Goal: Complete application form

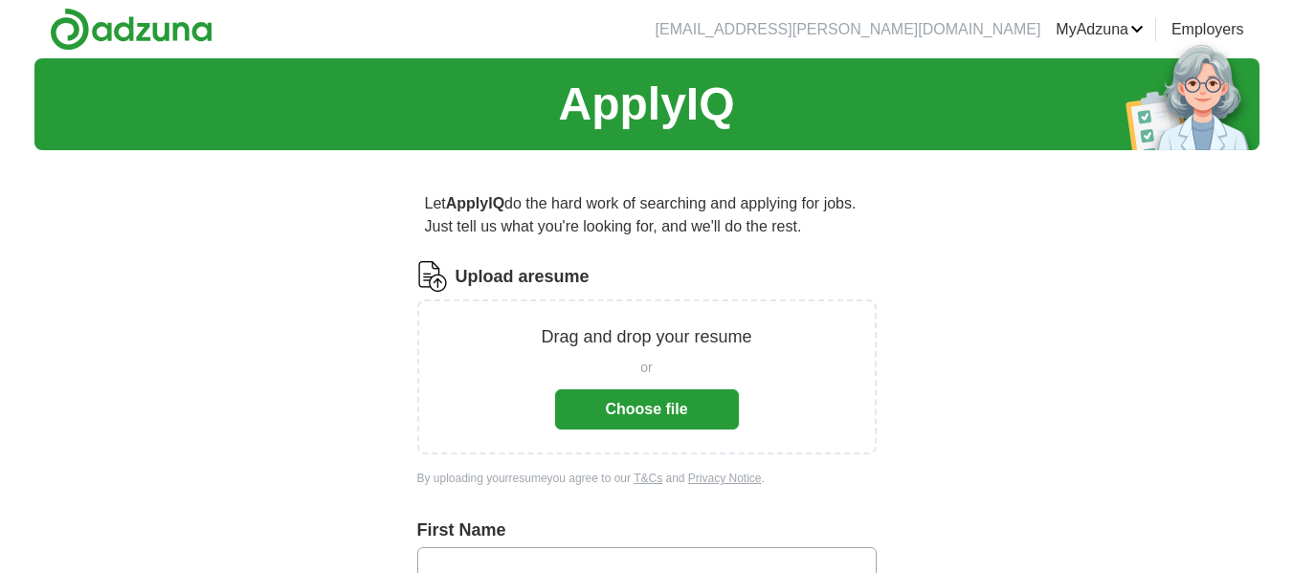
click at [608, 418] on button "Choose file" at bounding box center [647, 409] width 184 height 40
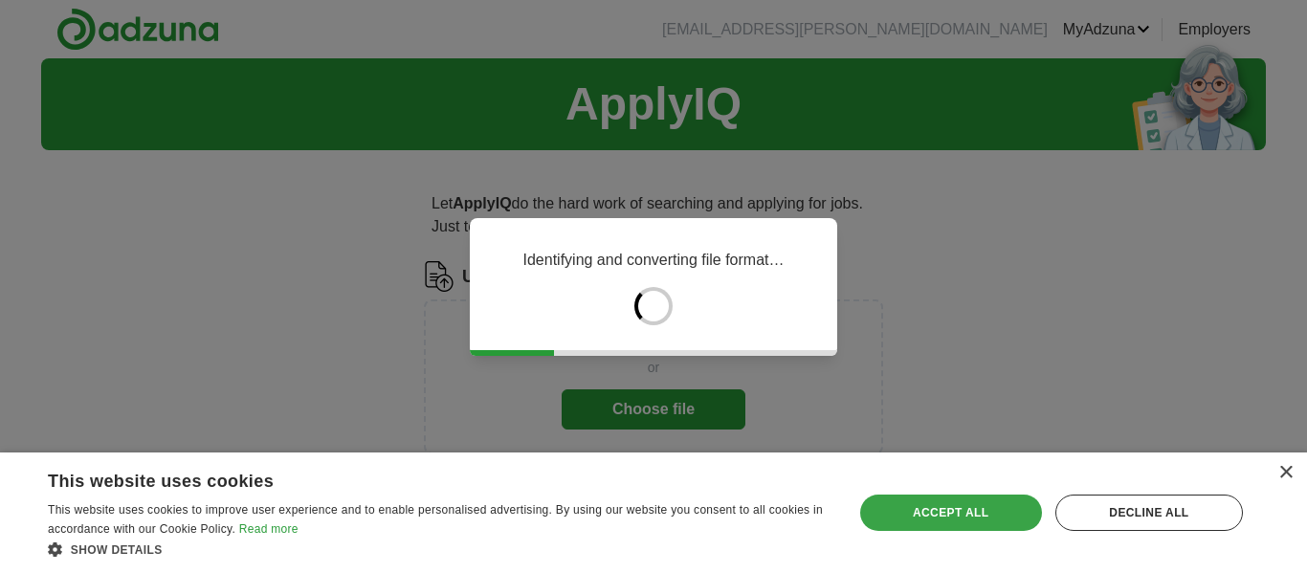
click at [941, 503] on div "Accept all" at bounding box center [951, 513] width 182 height 36
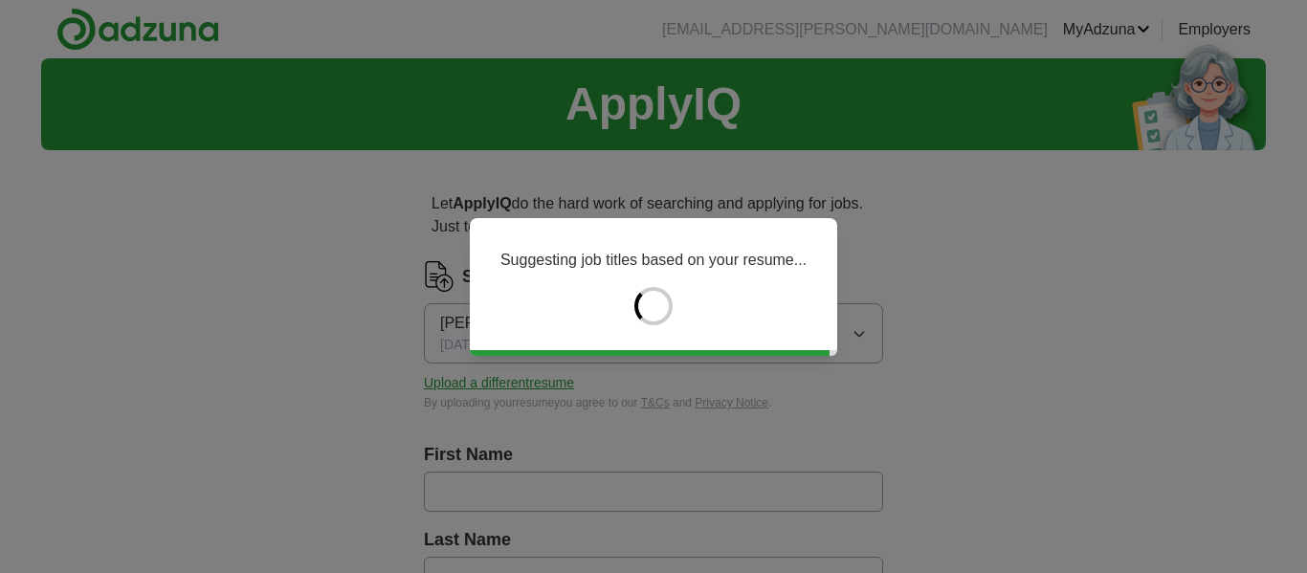
type input "*****"
type input "******"
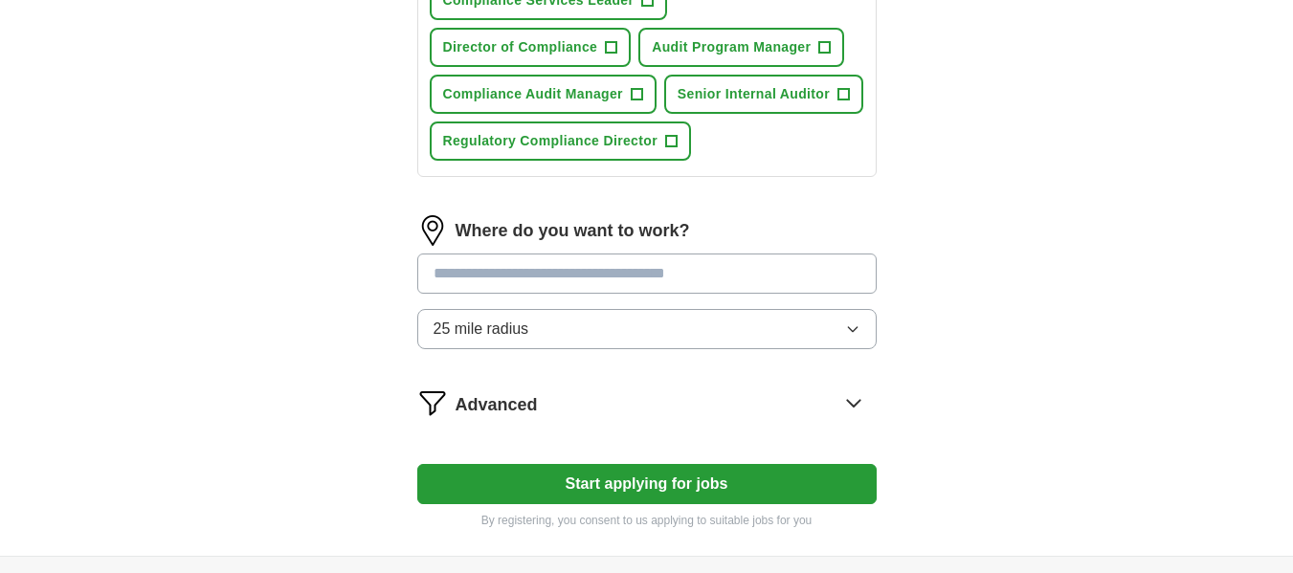
scroll to position [943, 0]
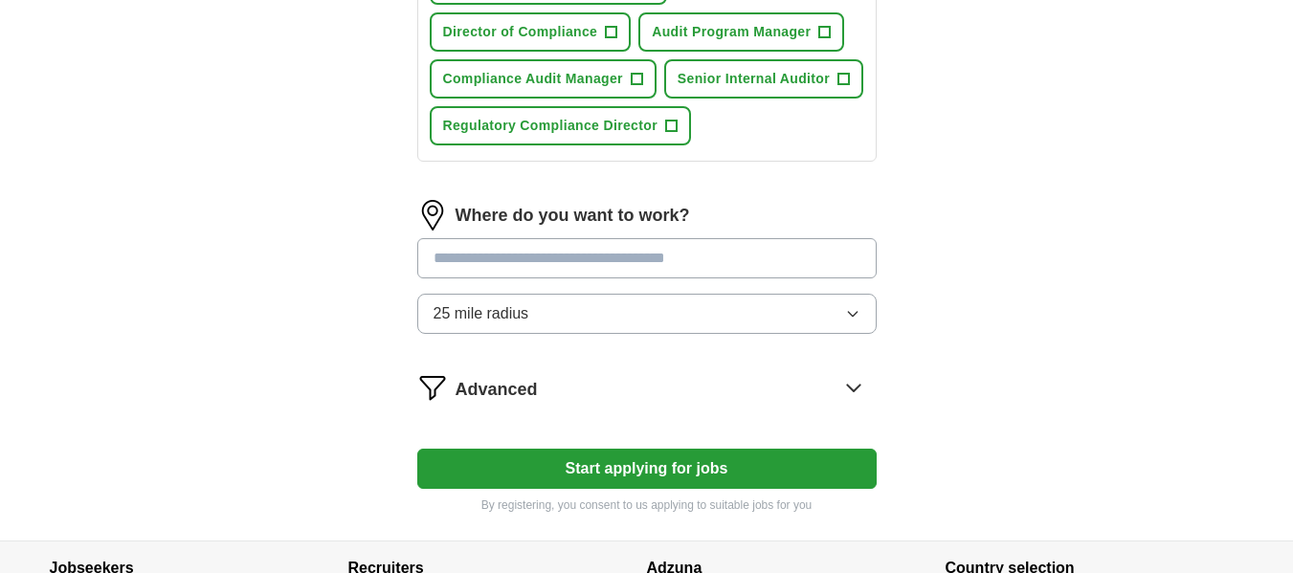
click at [667, 461] on button "Start applying for jobs" at bounding box center [646, 469] width 459 height 40
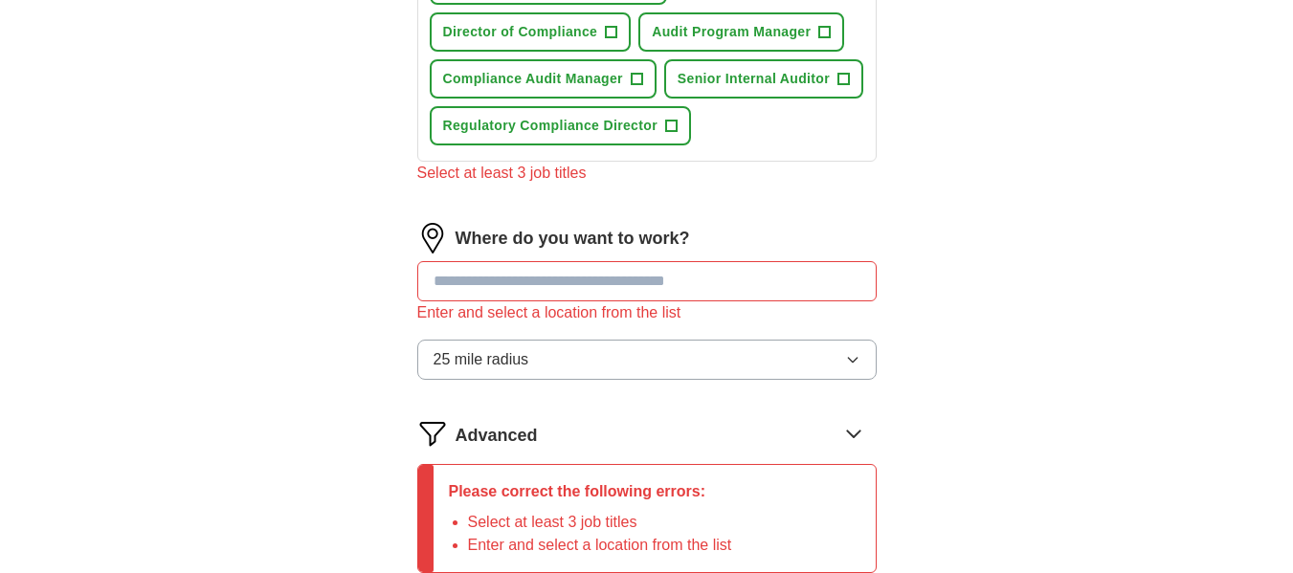
click at [641, 290] on input "text" at bounding box center [646, 281] width 459 height 40
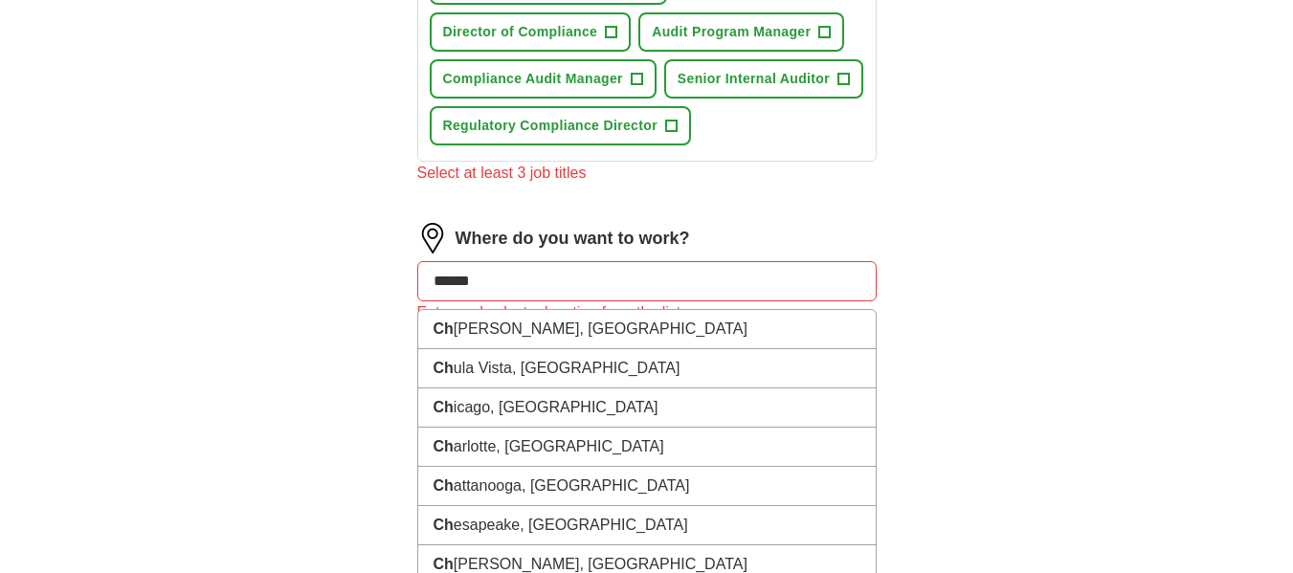
type input "*******"
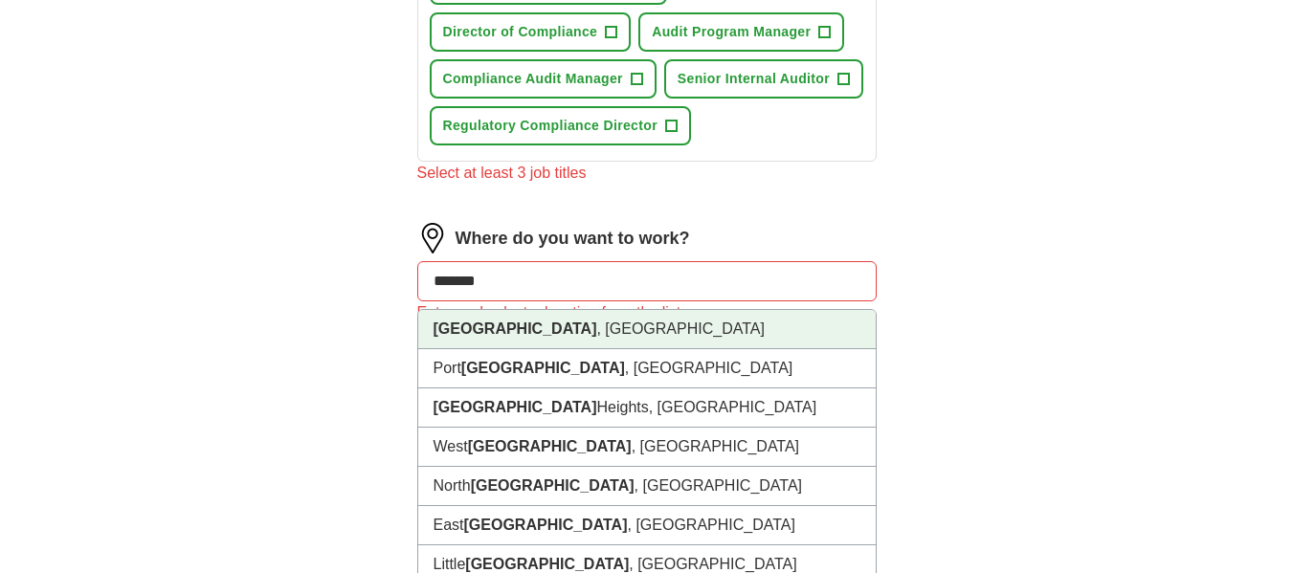
click at [642, 314] on li "[GEOGRAPHIC_DATA] , [GEOGRAPHIC_DATA]" at bounding box center [646, 329] width 457 height 39
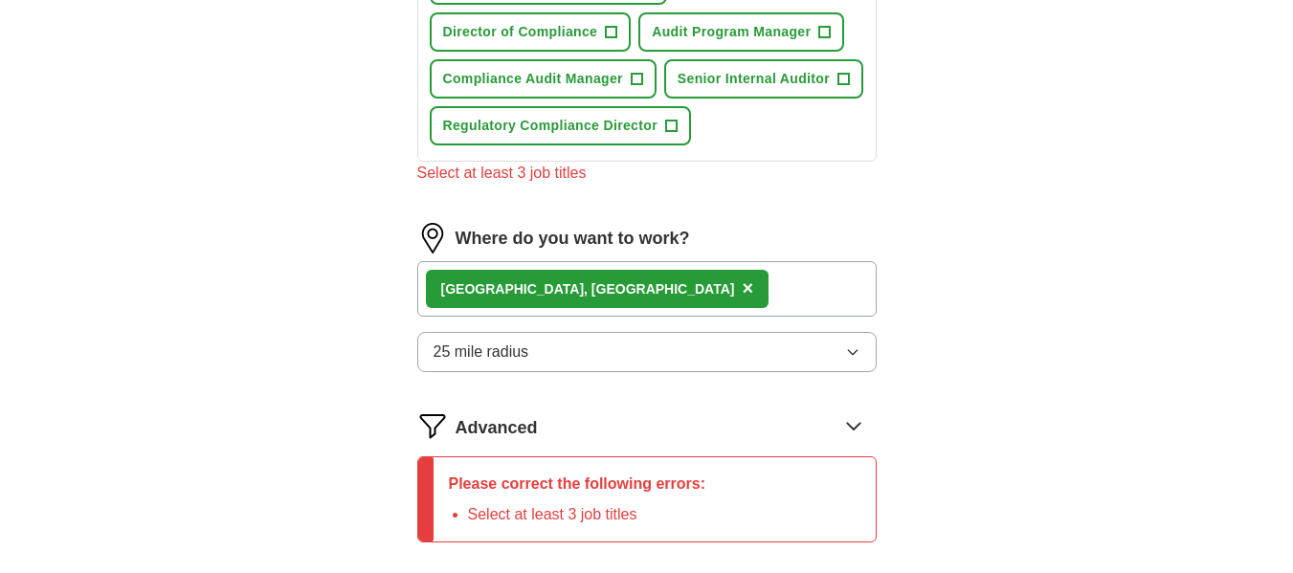
click at [641, 296] on div "[GEOGRAPHIC_DATA] , [GEOGRAPHIC_DATA] ×" at bounding box center [646, 288] width 459 height 55
click at [629, 284] on div "[GEOGRAPHIC_DATA] , [GEOGRAPHIC_DATA] ×" at bounding box center [646, 288] width 459 height 55
click at [626, 352] on button "25 mile radius" at bounding box center [646, 352] width 459 height 40
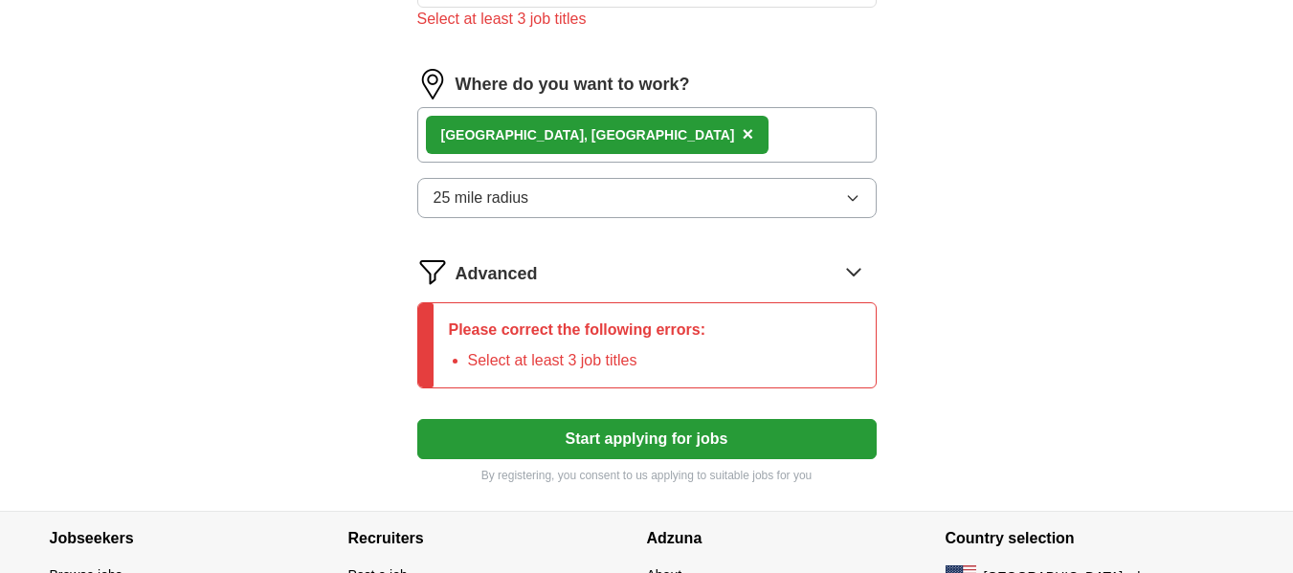
scroll to position [1136, 0]
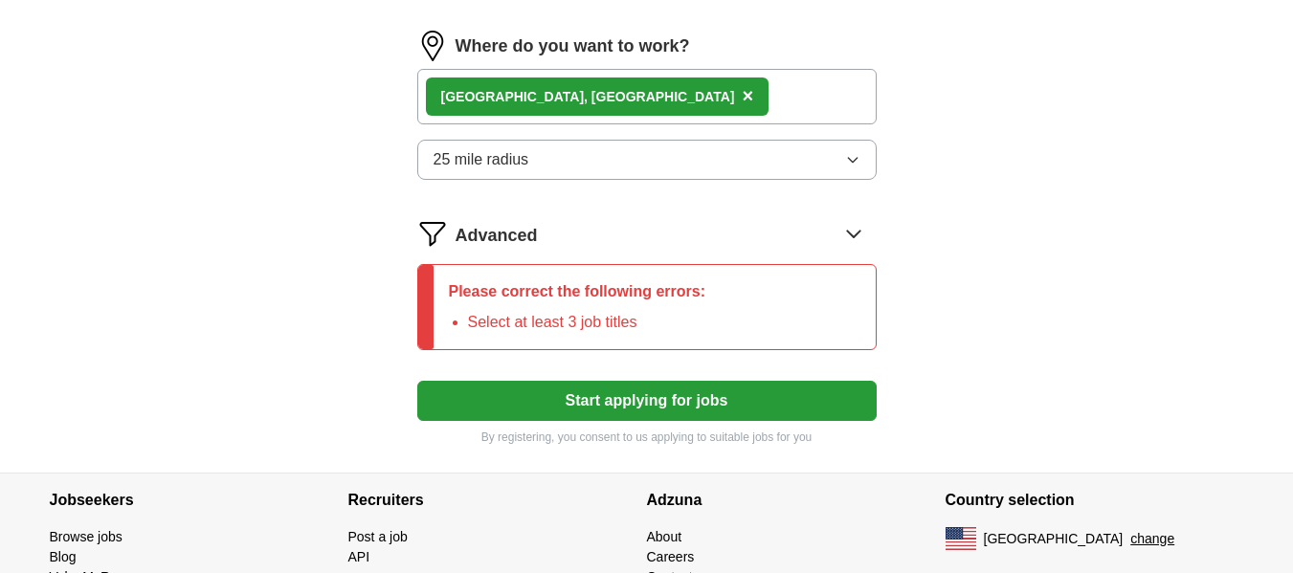
click at [853, 160] on icon "button" at bounding box center [852, 159] width 15 height 15
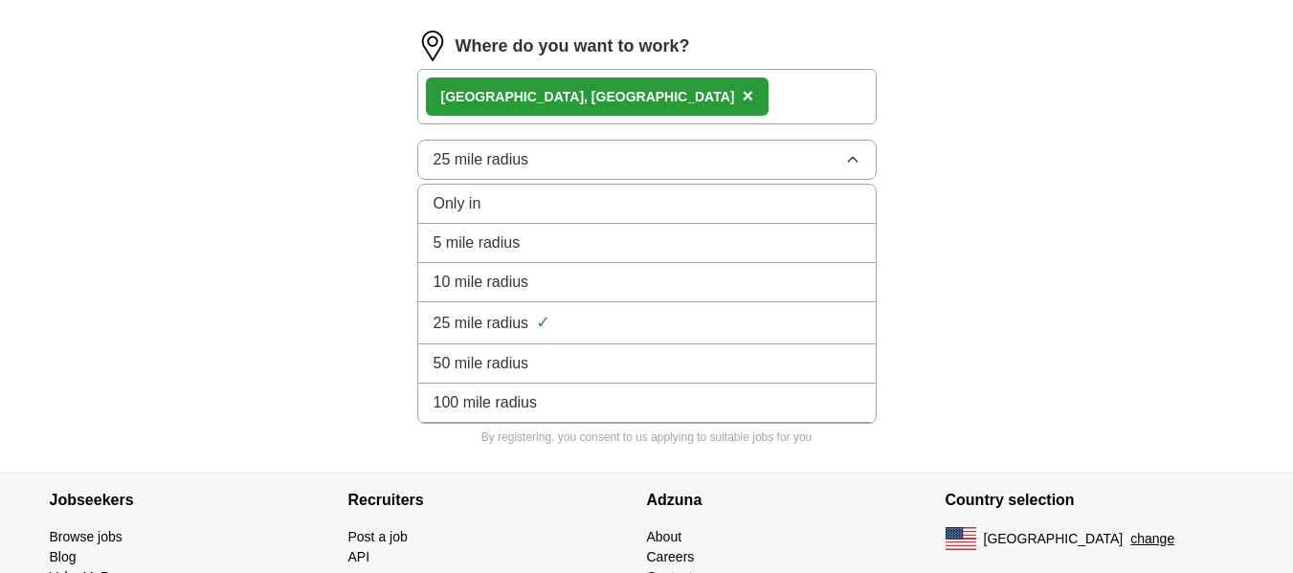
click at [804, 398] on div "100 mile radius" at bounding box center [646, 402] width 427 height 23
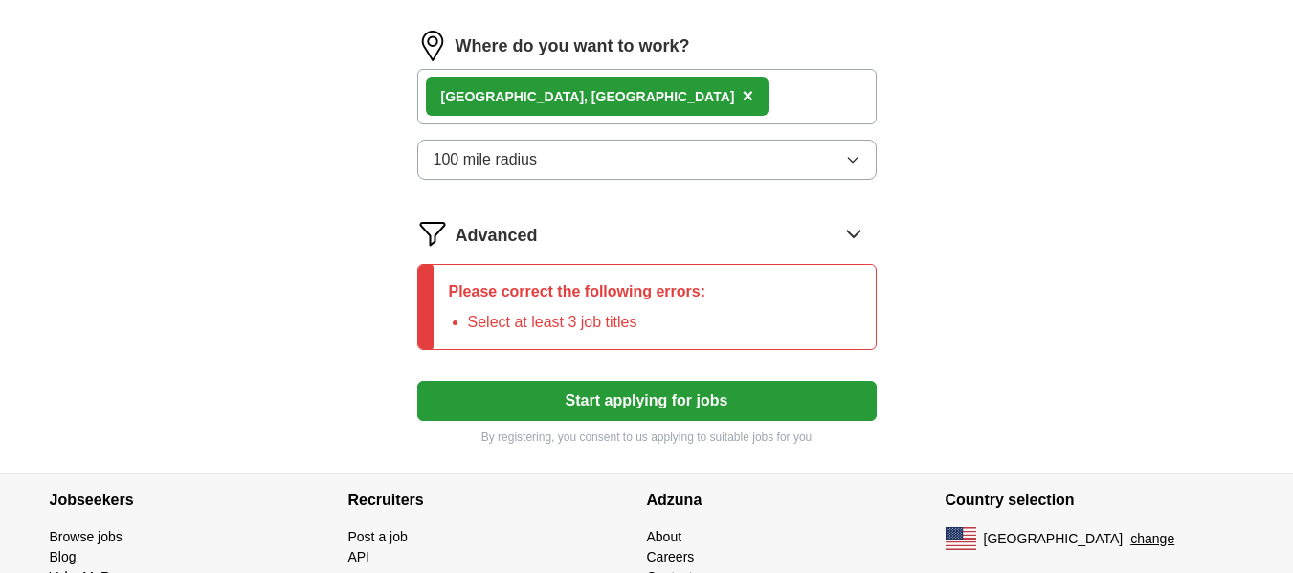
click at [857, 233] on icon at bounding box center [853, 234] width 12 height 7
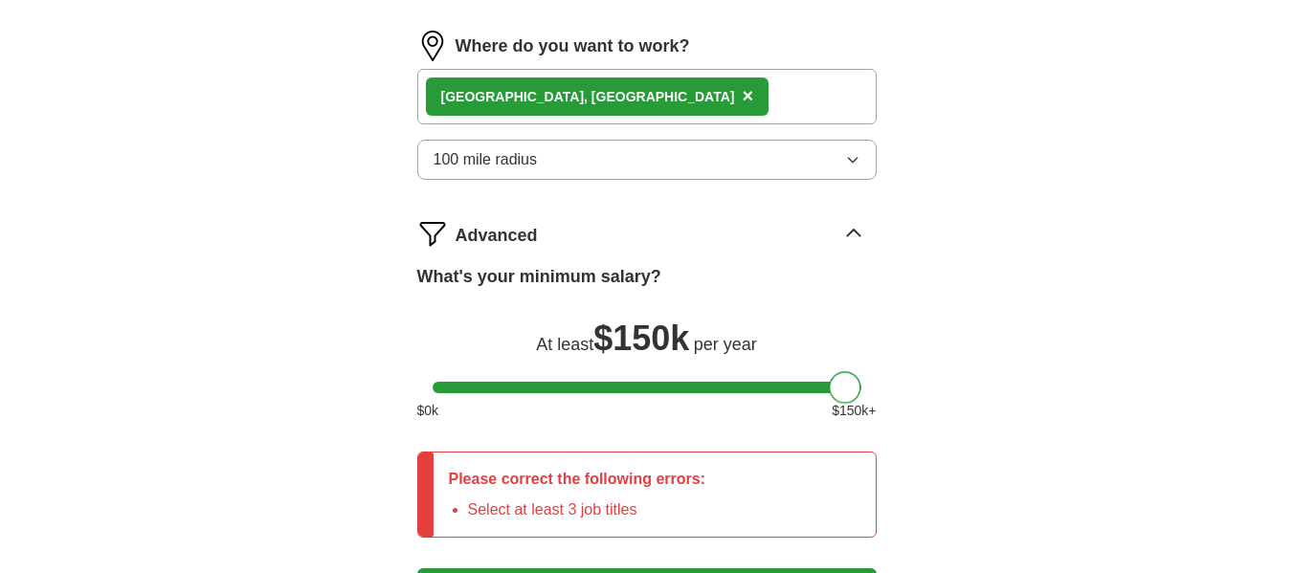
drag, startPoint x: 441, startPoint y: 388, endPoint x: 927, endPoint y: 379, distance: 486.2
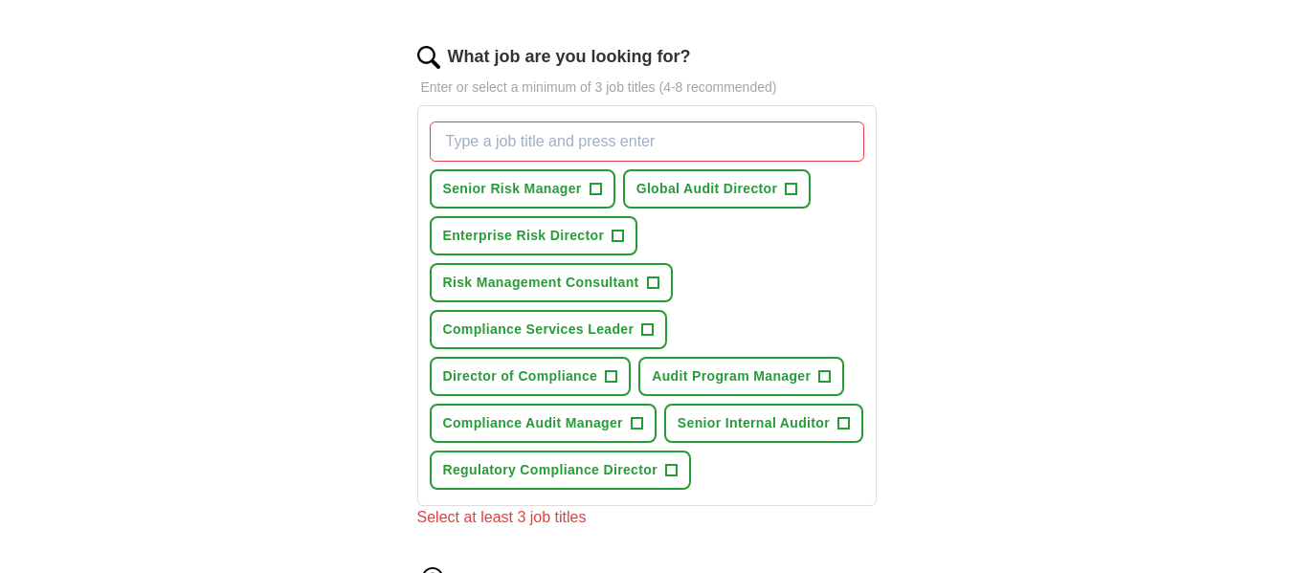
scroll to position [585, 0]
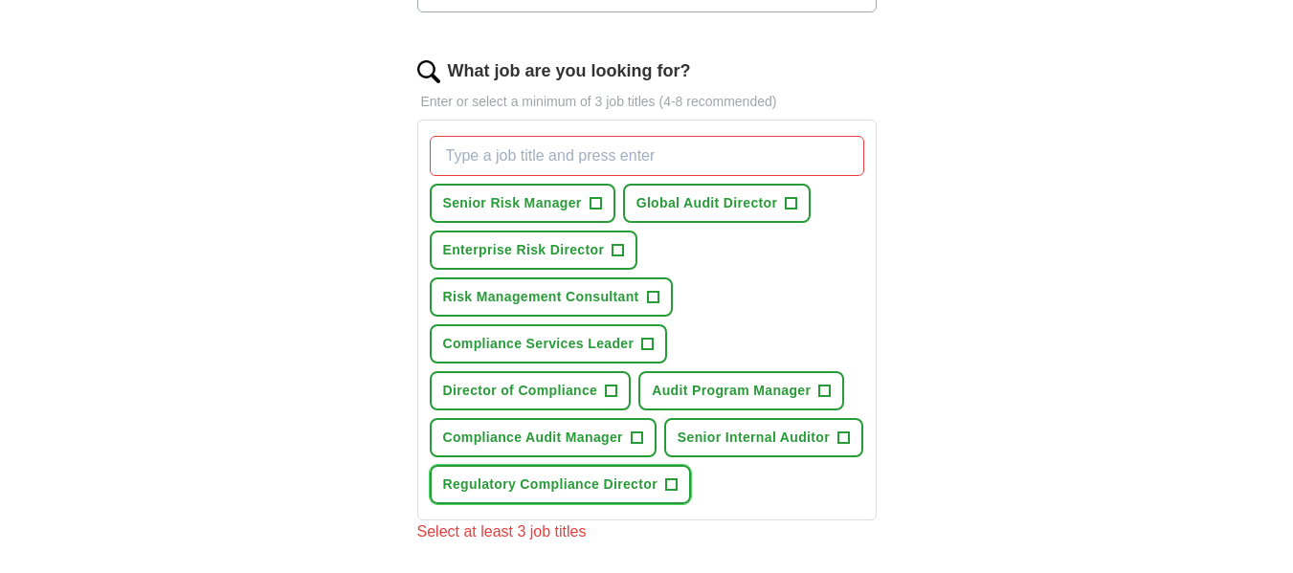
click at [680, 478] on button "Regulatory Compliance Director +" at bounding box center [560, 484] width 261 height 39
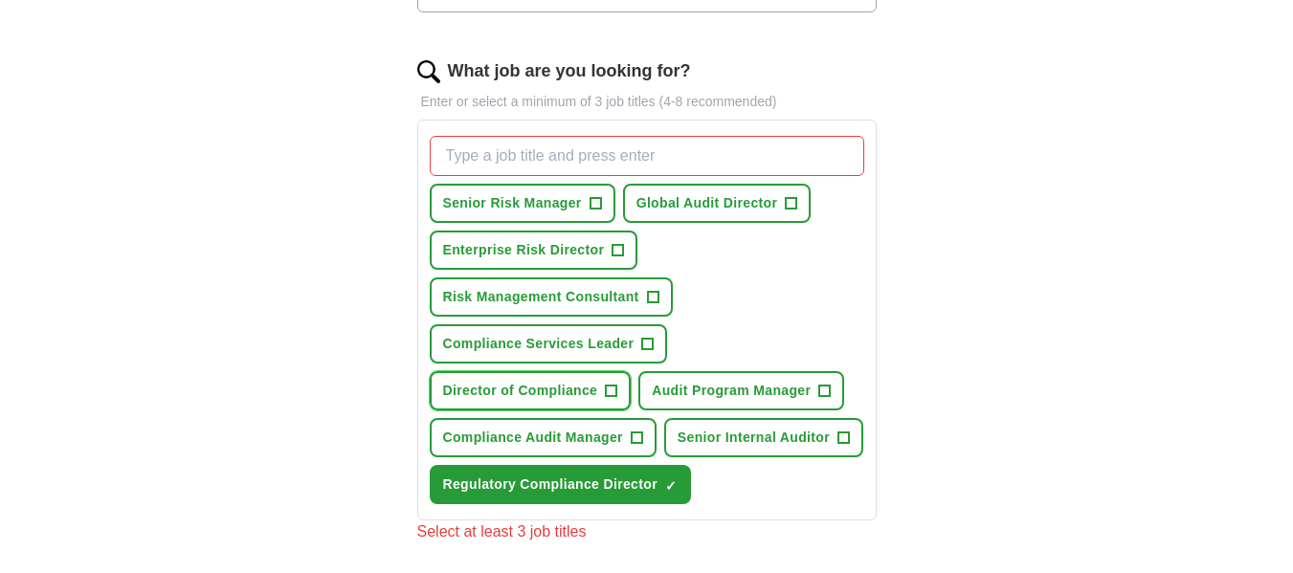
click at [608, 393] on span "+" at bounding box center [611, 391] width 11 height 15
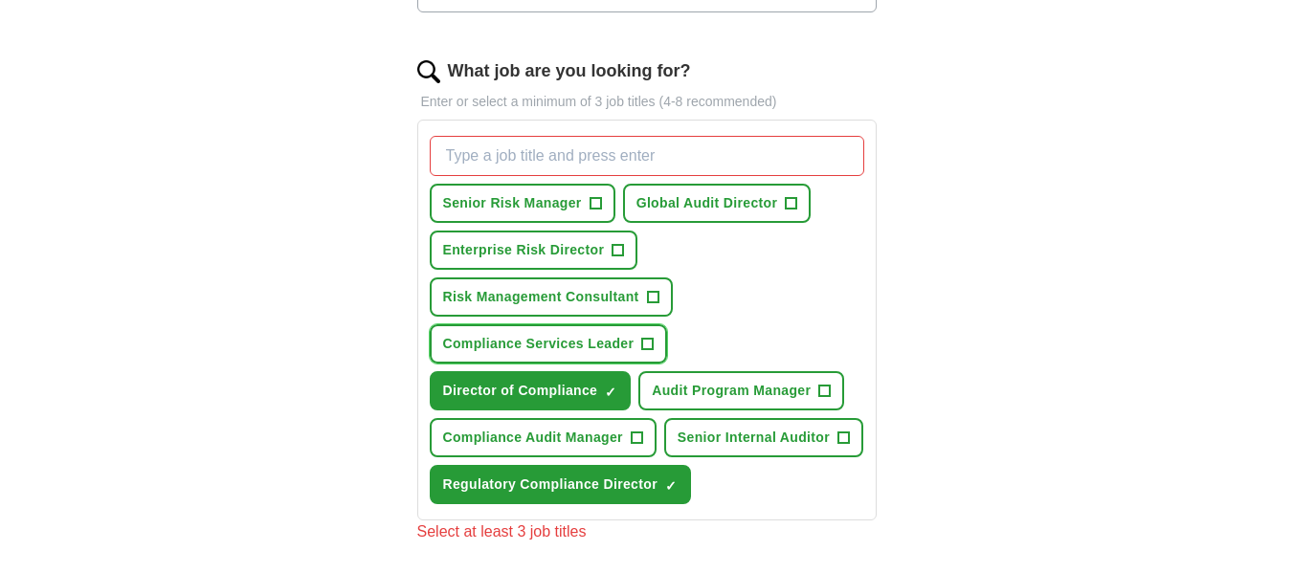
click at [648, 339] on span "+" at bounding box center [647, 344] width 11 height 15
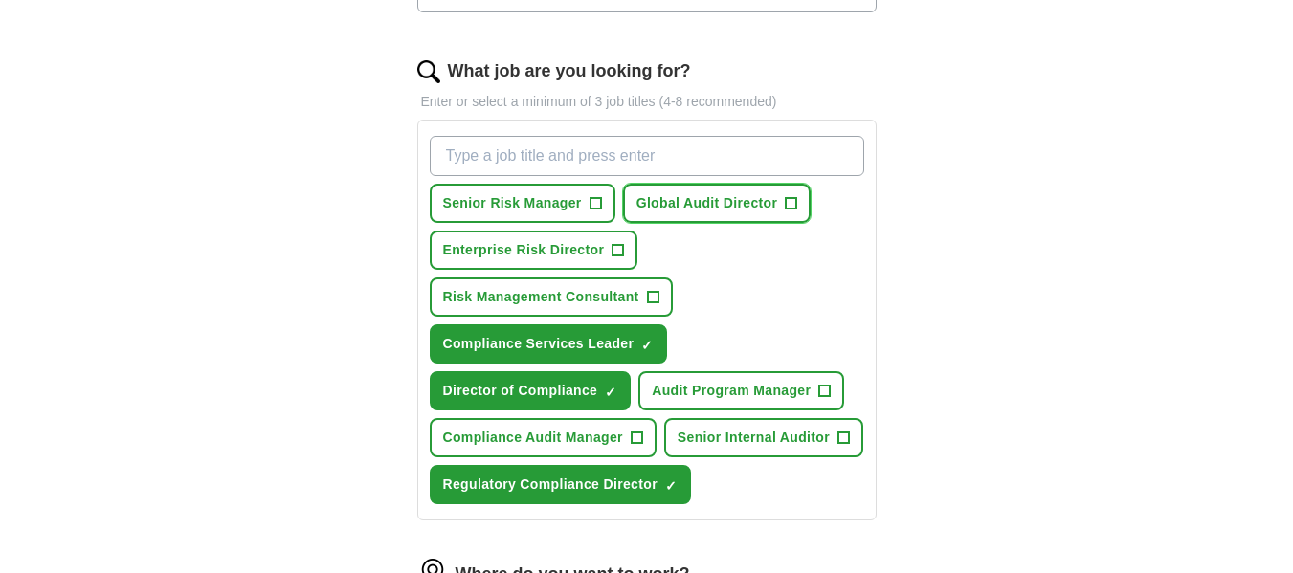
click at [792, 207] on span "+" at bounding box center [791, 203] width 11 height 15
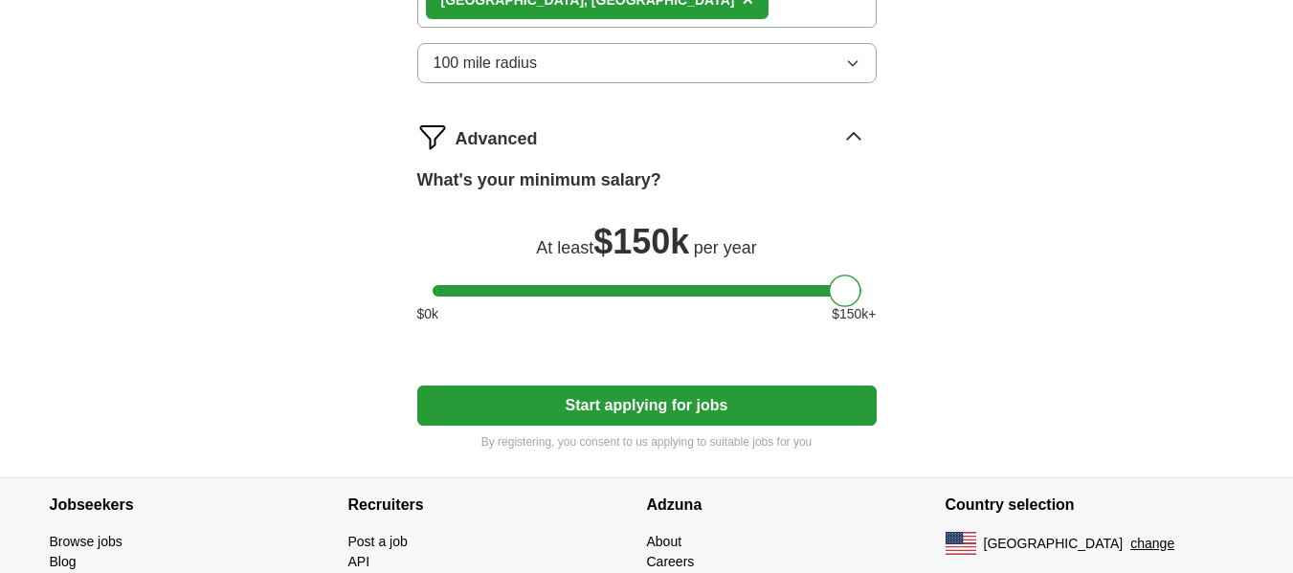
scroll to position [1213, 0]
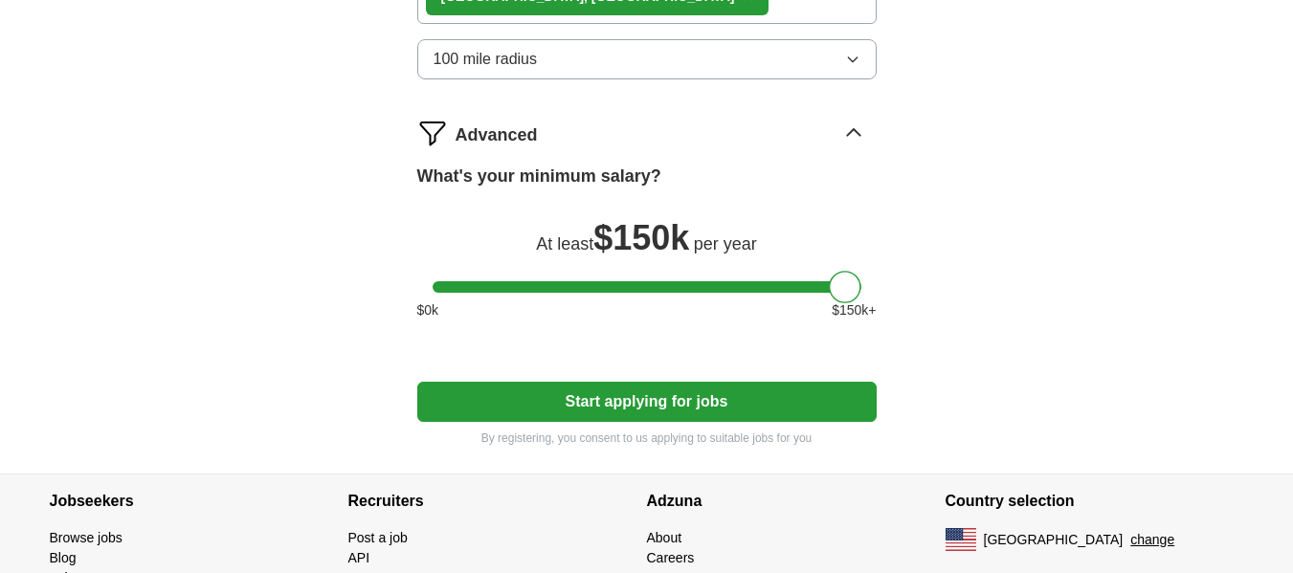
click at [766, 411] on button "Start applying for jobs" at bounding box center [646, 402] width 459 height 40
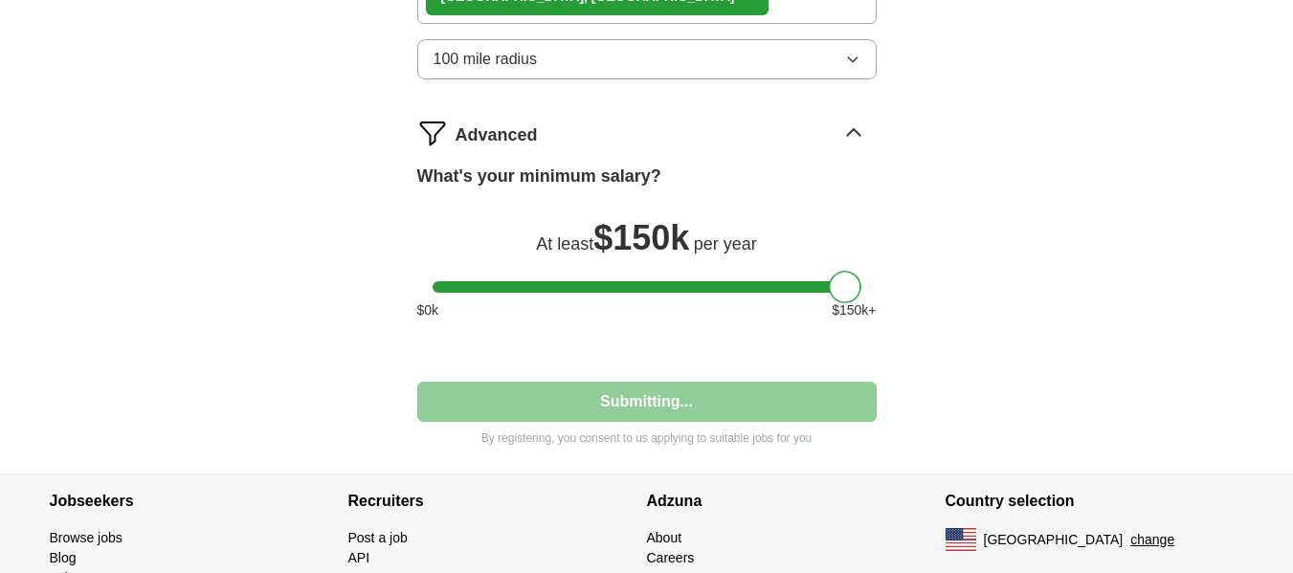
select select "**"
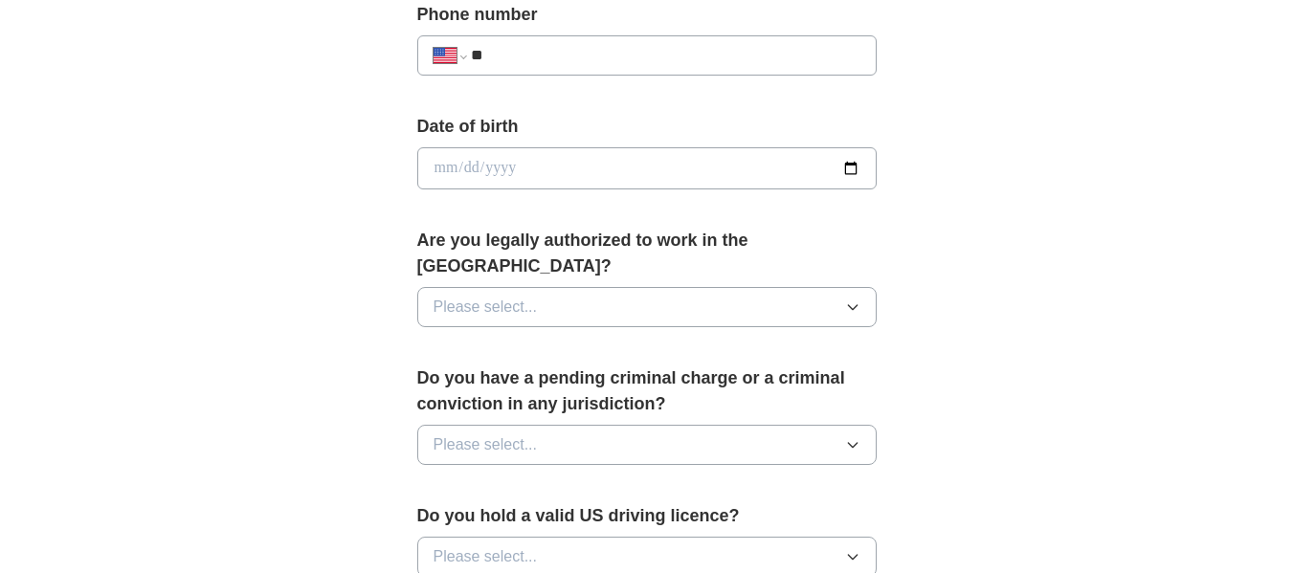
scroll to position [804, 0]
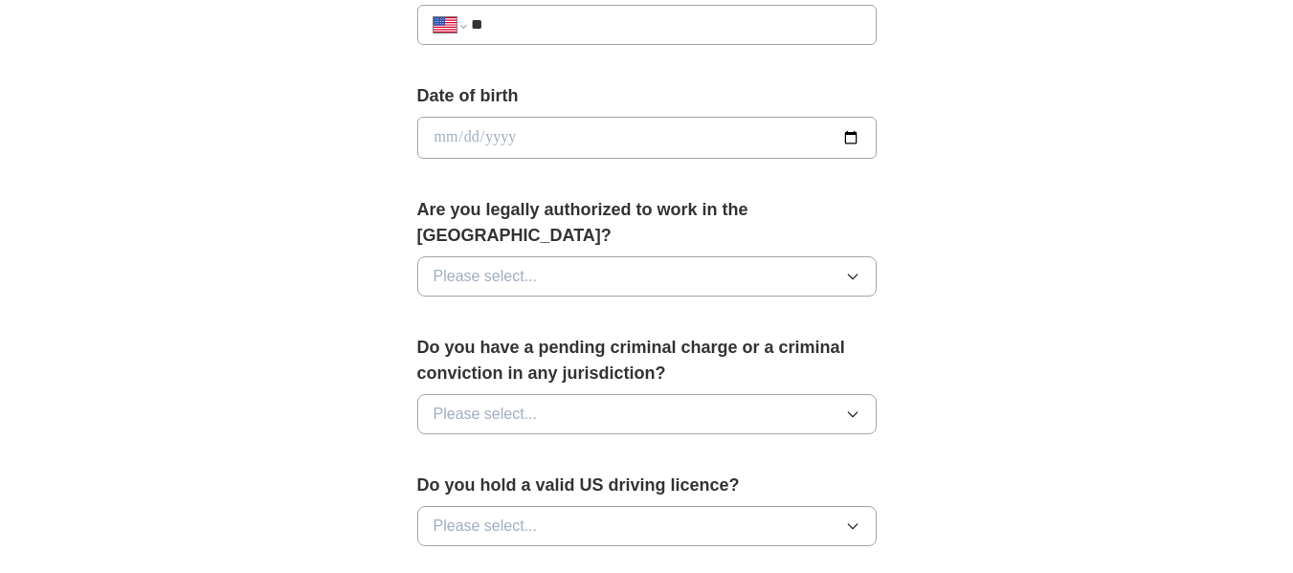
click at [812, 271] on div "Are you legally authorized to work in the [GEOGRAPHIC_DATA]? Please select..." at bounding box center [646, 254] width 459 height 115
click at [808, 256] on button "Please select..." at bounding box center [646, 276] width 459 height 40
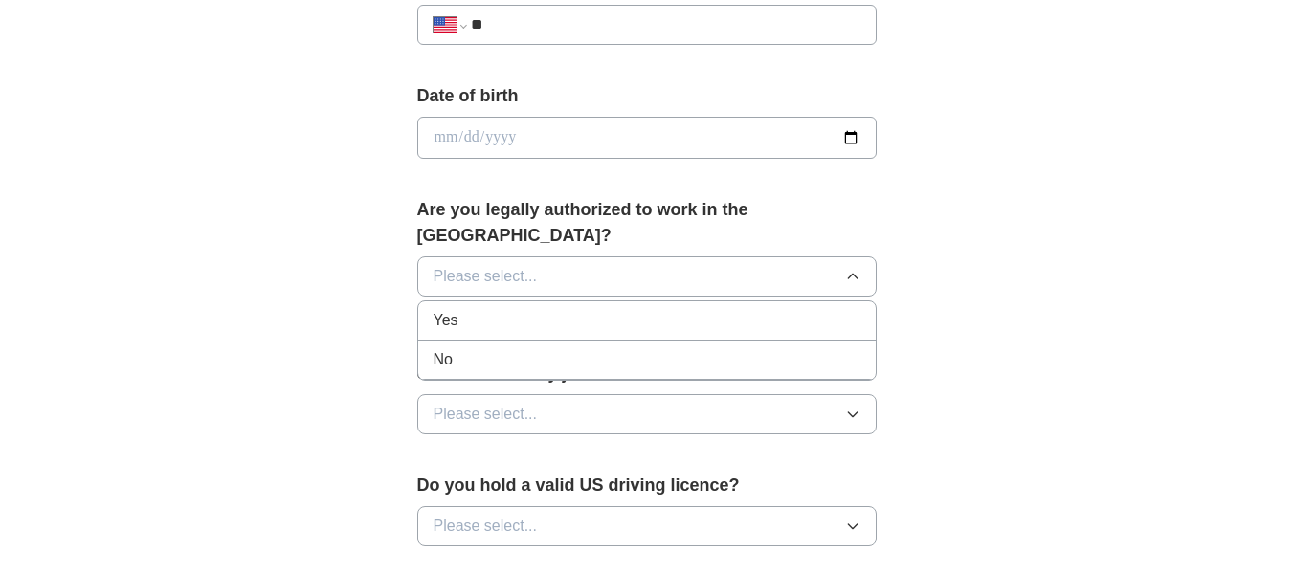
click at [756, 309] on div "Yes" at bounding box center [646, 320] width 427 height 23
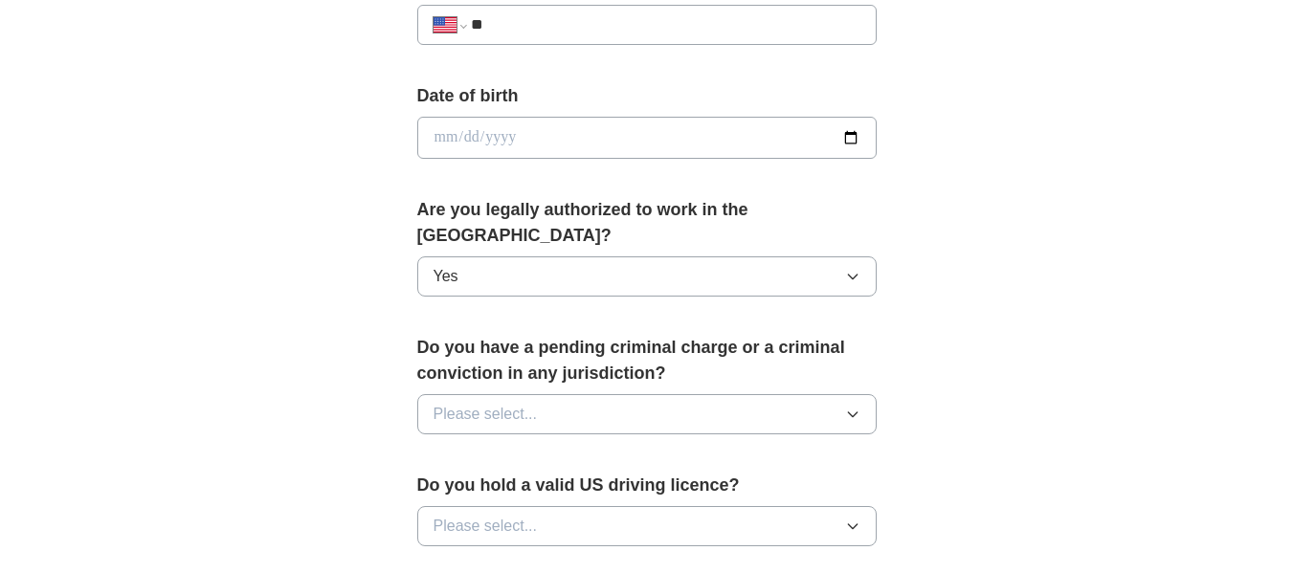
click at [750, 400] on button "Please select..." at bounding box center [646, 414] width 459 height 40
click at [614, 486] on div "No" at bounding box center [646, 497] width 427 height 23
click at [613, 512] on button "Please select..." at bounding box center [646, 526] width 459 height 40
click at [565, 559] on div "Yes" at bounding box center [646, 570] width 427 height 23
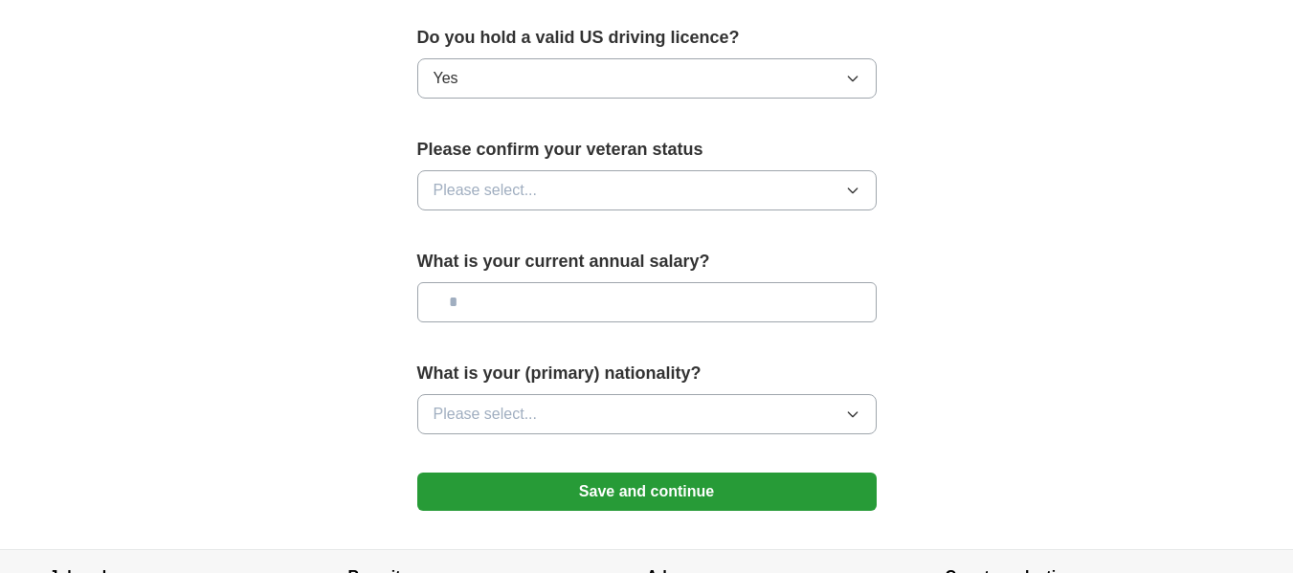
scroll to position [1262, 0]
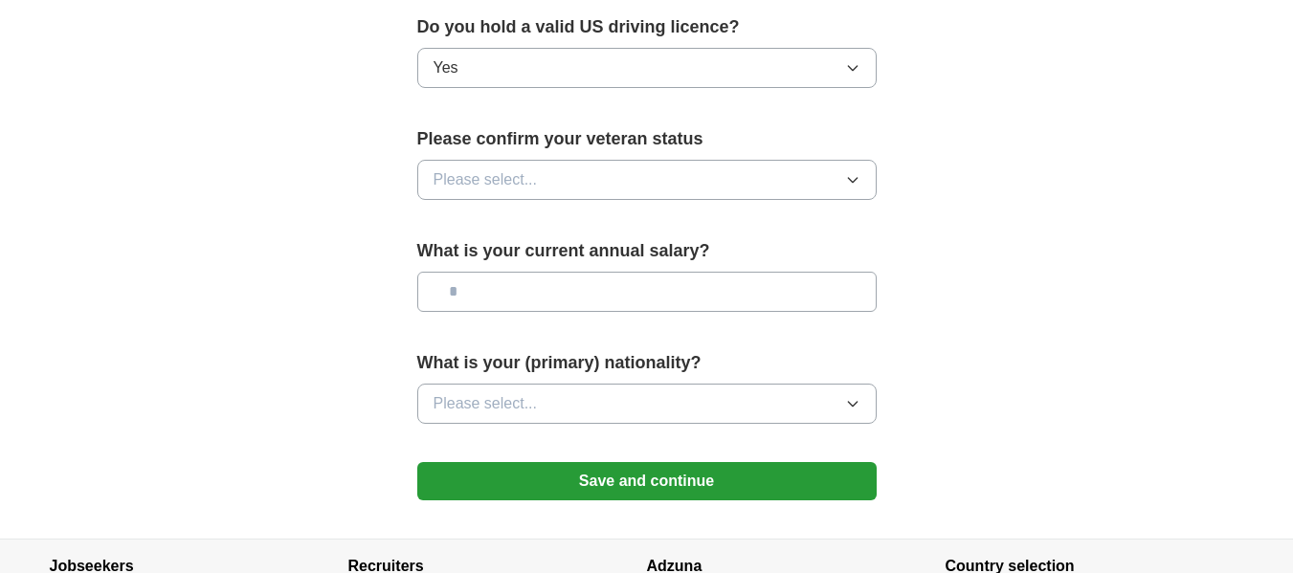
click at [697, 160] on button "Please select..." at bounding box center [646, 180] width 459 height 40
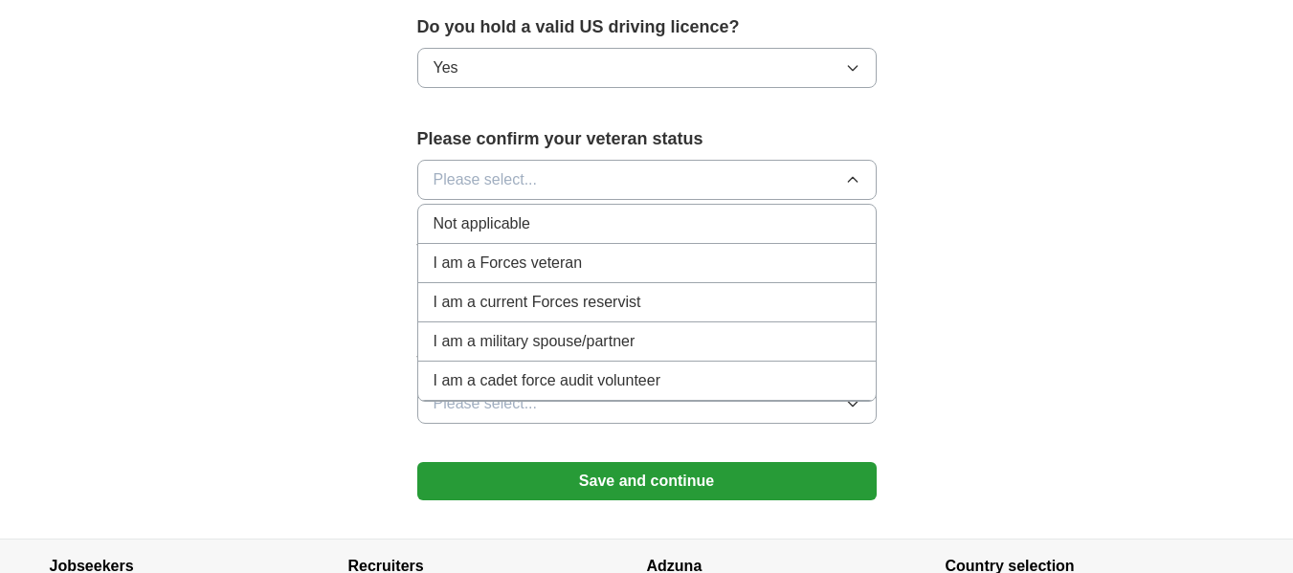
click at [634, 210] on li "Not applicable" at bounding box center [646, 224] width 457 height 39
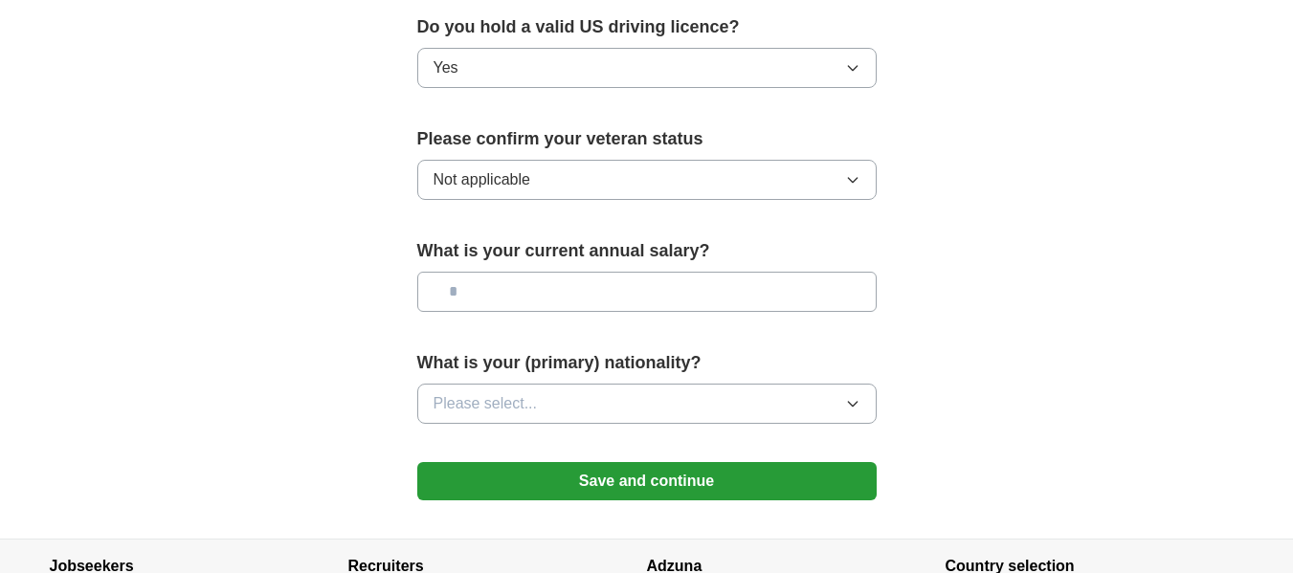
click at [613, 285] on input "text" at bounding box center [646, 292] width 459 height 40
type input "**"
type input "********"
click at [631, 385] on button "Please select..." at bounding box center [646, 404] width 459 height 40
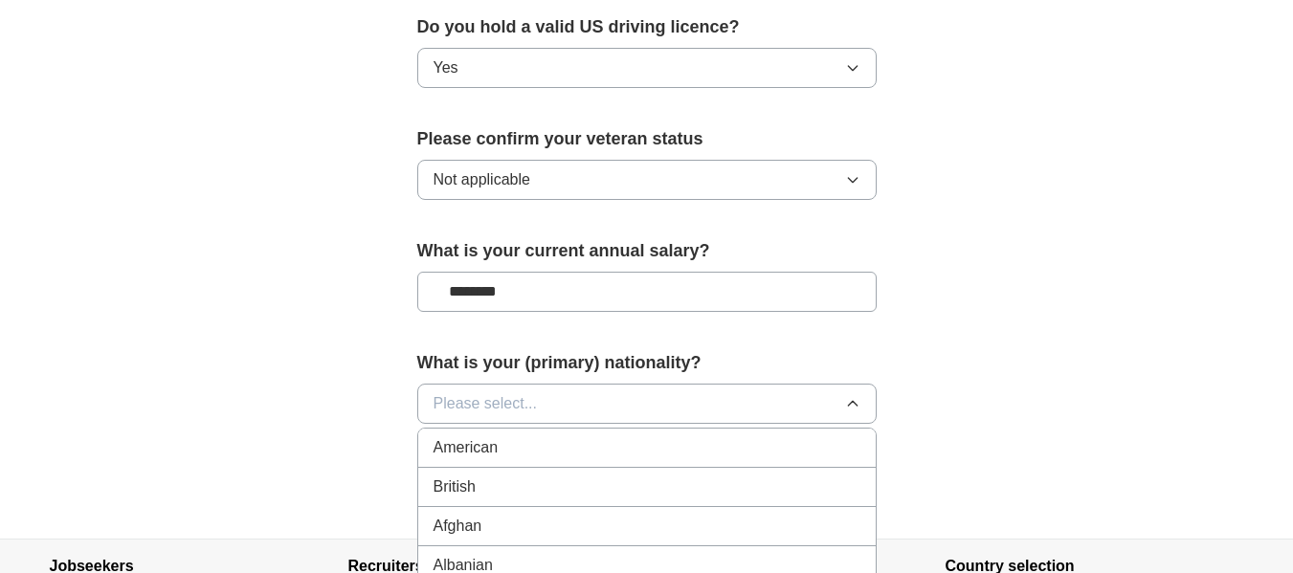
click at [608, 436] on div "American" at bounding box center [646, 447] width 427 height 23
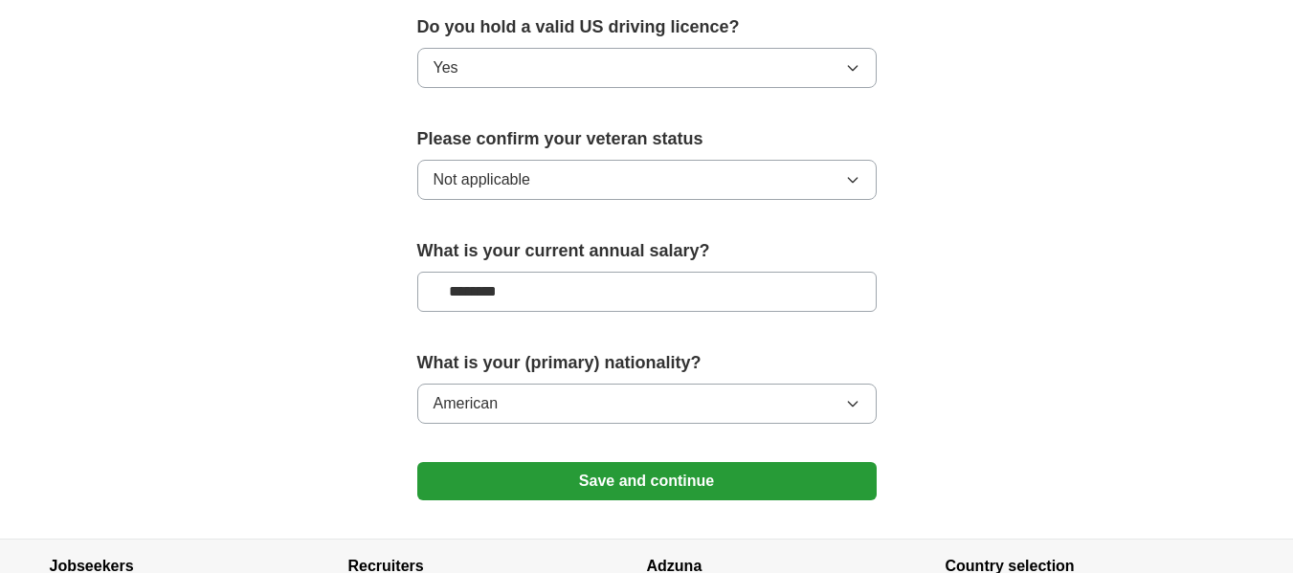
click at [609, 462] on button "Save and continue" at bounding box center [646, 481] width 459 height 38
